Goal: Transaction & Acquisition: Obtain resource

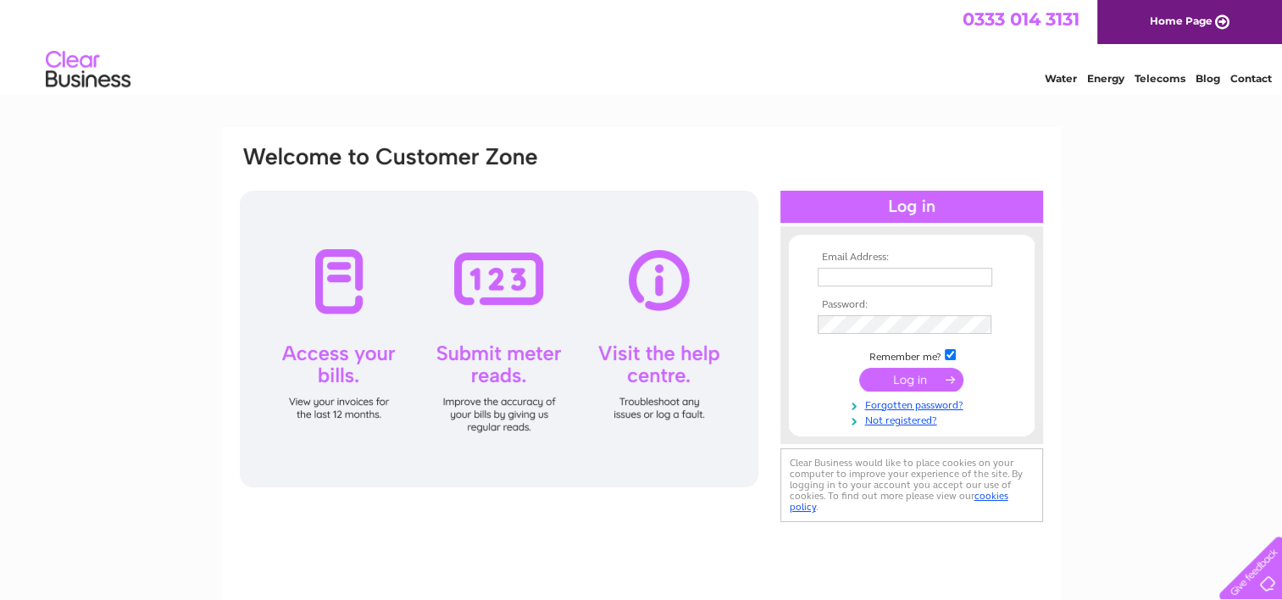
type input "brenda@lamontpridmore.net"
click at [937, 380] on input "submit" at bounding box center [911, 380] width 104 height 24
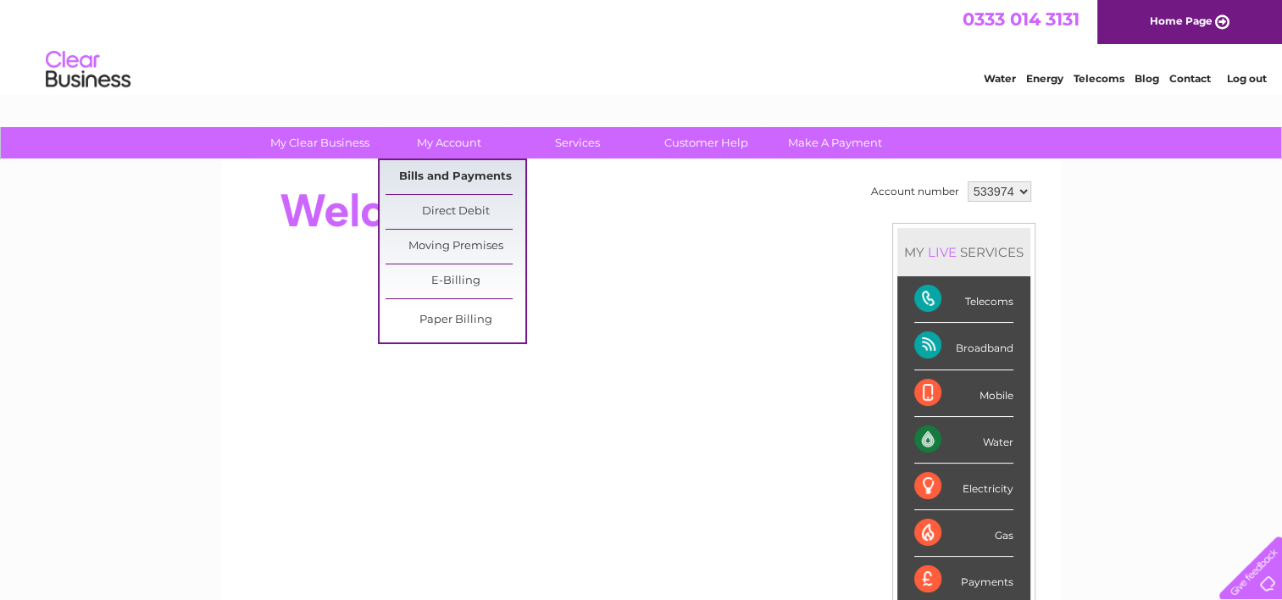
click at [468, 170] on link "Bills and Payments" at bounding box center [456, 177] width 140 height 34
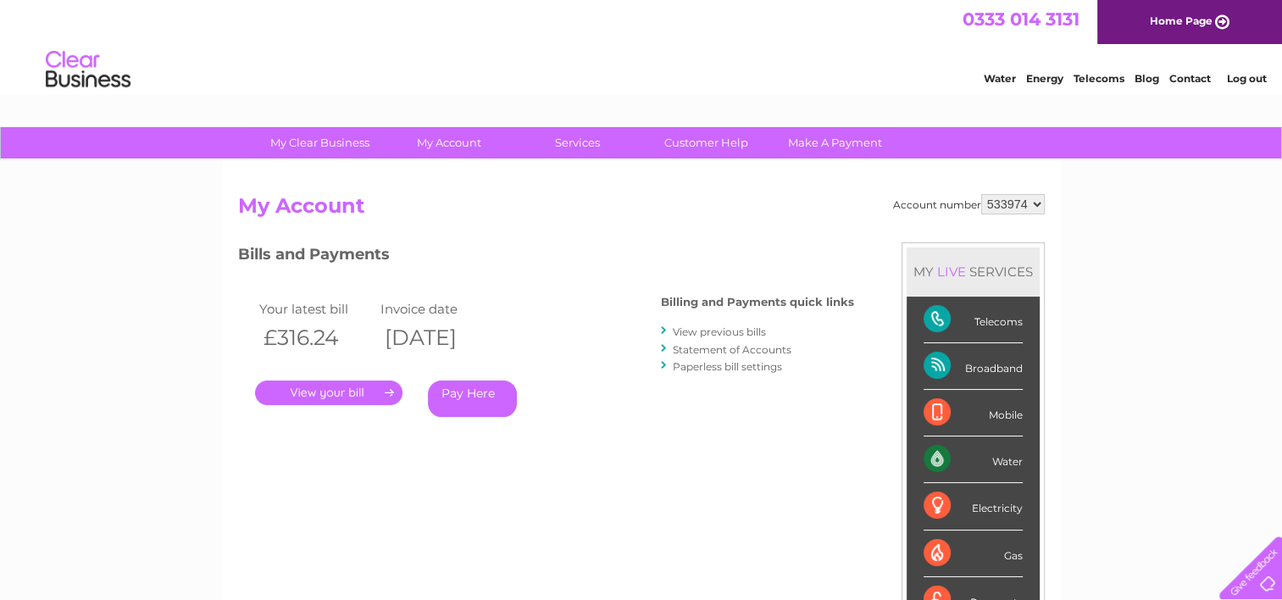
click at [362, 390] on link "." at bounding box center [328, 393] width 147 height 25
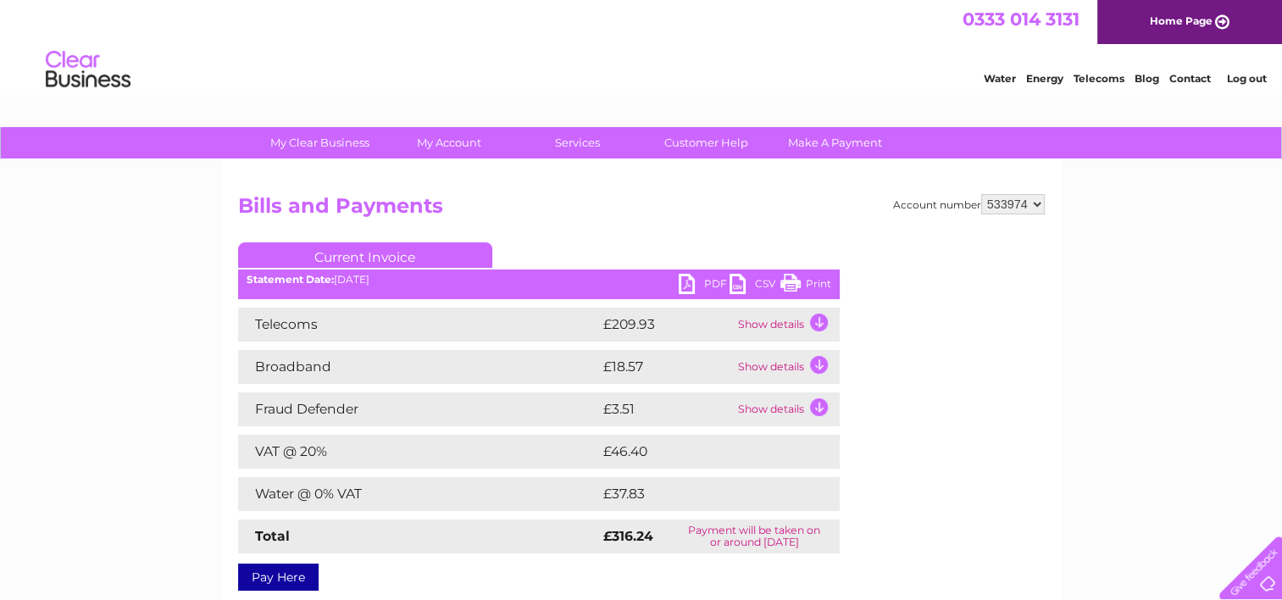
click at [698, 280] on link "PDF" at bounding box center [704, 286] width 51 height 25
click at [1253, 78] on link "Log out" at bounding box center [1246, 78] width 40 height 13
